Goal: Transaction & Acquisition: Book appointment/travel/reservation

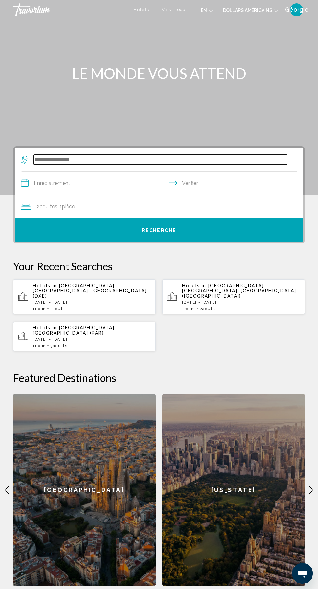
click at [41, 162] on input "Widget de recherche" at bounding box center [160, 160] width 253 height 10
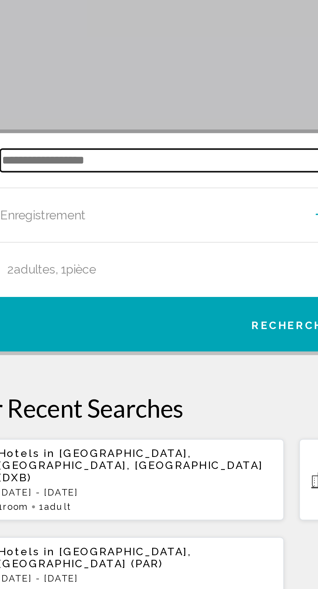
scroll to position [37, 0]
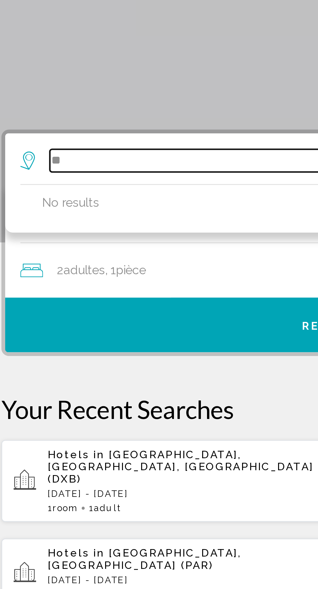
type input "*"
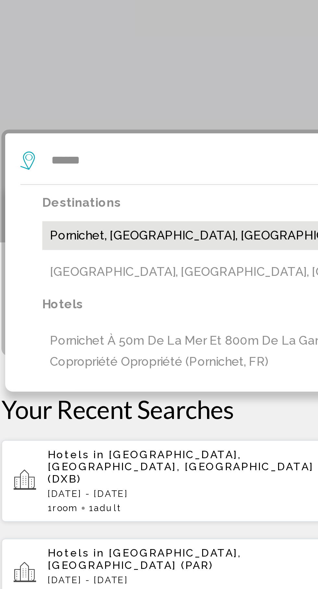
click at [133, 153] on button "Pornichet, [GEOGRAPHIC_DATA], [GEOGRAPHIC_DATA]" at bounding box center [164, 154] width 266 height 12
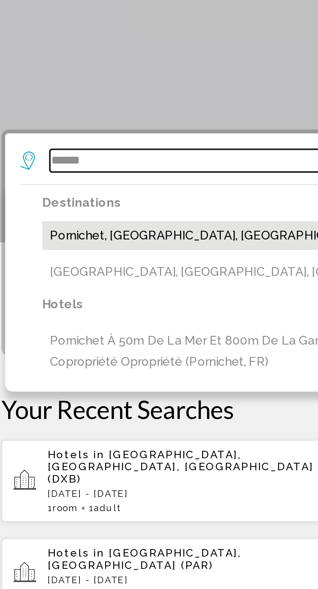
type input "**********"
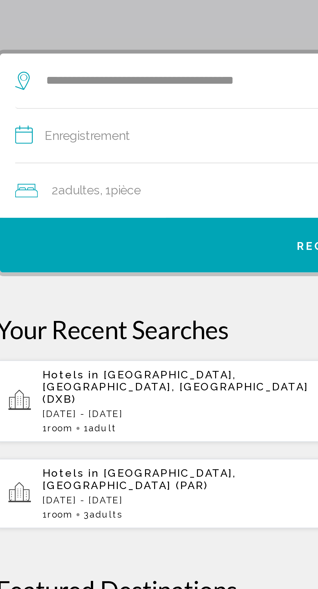
click at [41, 145] on input "**********" at bounding box center [160, 146] width 278 height 25
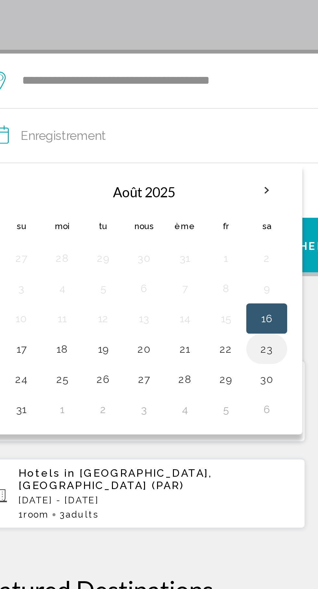
click at [141, 240] on button "23" at bounding box center [139, 237] width 10 height 9
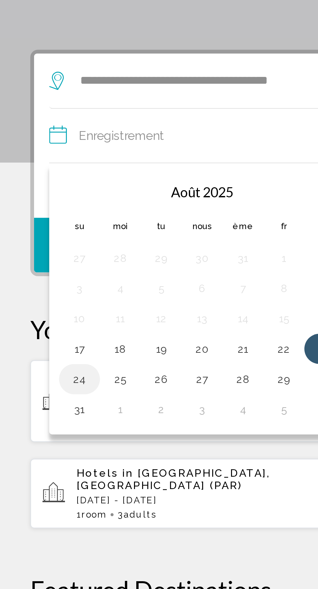
click at [33, 254] on button "24" at bounding box center [34, 250] width 10 height 9
type input "**********"
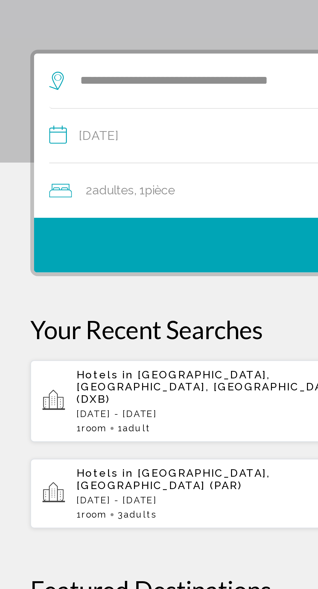
click at [123, 192] on button "Recherche" at bounding box center [159, 192] width 289 height 23
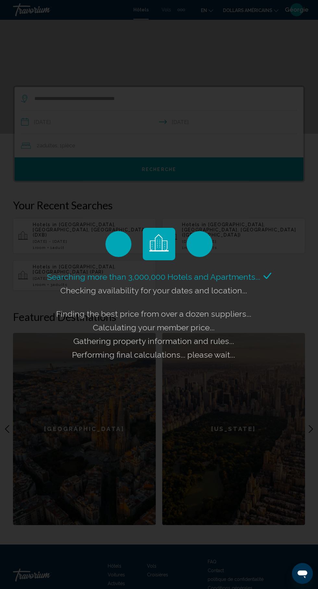
scroll to position [64, 0]
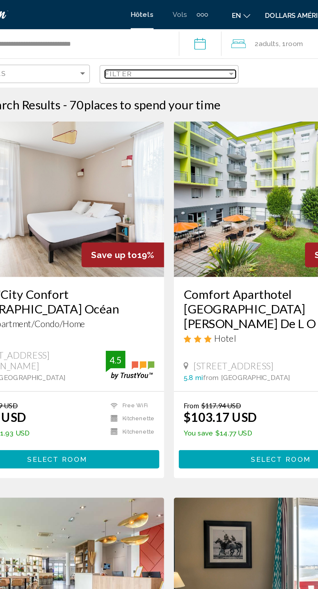
click at [128, 49] on span "Filter" at bounding box center [125, 49] width 18 height 5
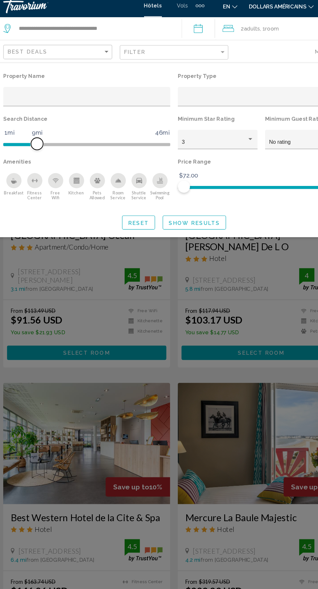
click at [70, 130] on span "Hotel Filters" at bounding box center [84, 128] width 143 height 3
click at [90, 126] on span "Hotel Filters" at bounding box center [84, 127] width 143 height 10
click at [99, 128] on span "Hotel Filters" at bounding box center [84, 128] width 143 height 3
click at [103, 128] on span "Hotel Filters" at bounding box center [97, 128] width 10 height 10
click at [147, 161] on icon "Swimming Pool" at bounding box center [146, 159] width 5 height 5
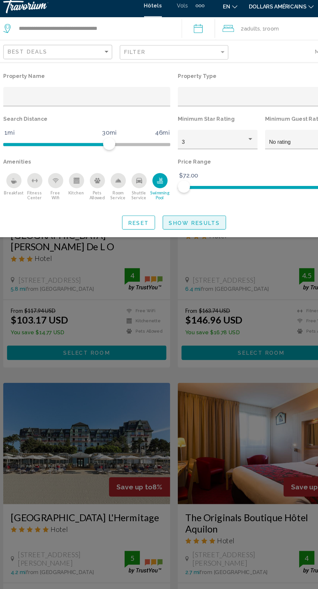
click at [167, 196] on span "Show Results" at bounding box center [176, 195] width 44 height 5
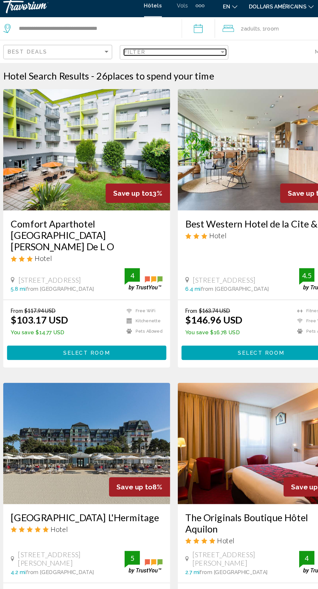
click at [133, 50] on span "Filter" at bounding box center [125, 49] width 18 height 5
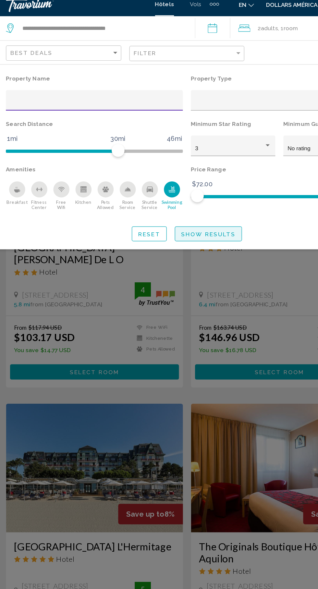
click at [167, 196] on span "Show Results" at bounding box center [176, 195] width 44 height 5
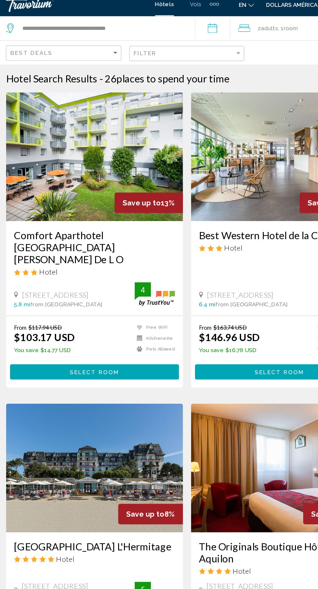
click at [34, 136] on img "Contenu principal" at bounding box center [84, 133] width 143 height 104
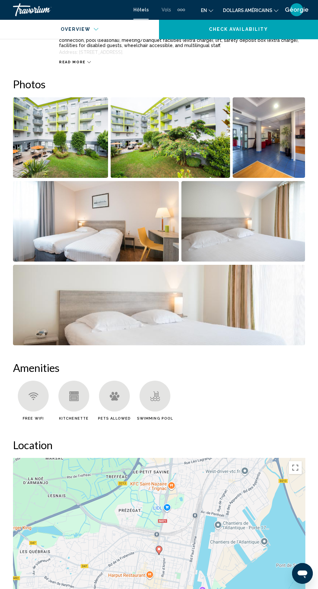
scroll to position [378, 0]
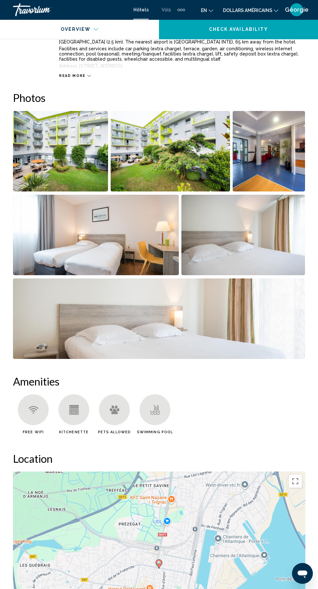
click at [25, 393] on div "Amenities Free WiFi Kitchenette Pets Allowed Swimming Pool No amenities informa…" at bounding box center [159, 407] width 292 height 64
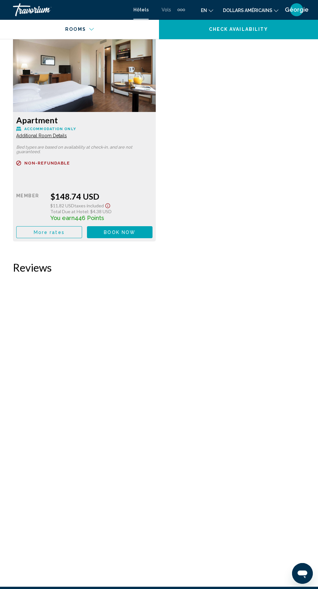
scroll to position [1815, 0]
